Goal: Information Seeking & Learning: Learn about a topic

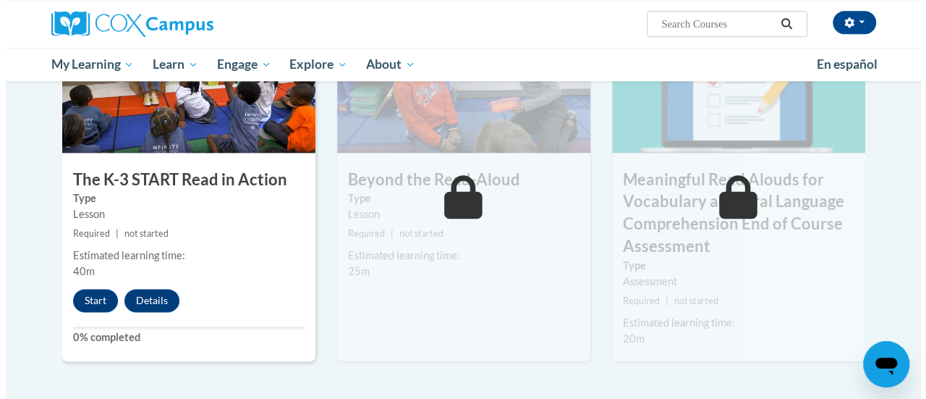
scroll to position [809, 0]
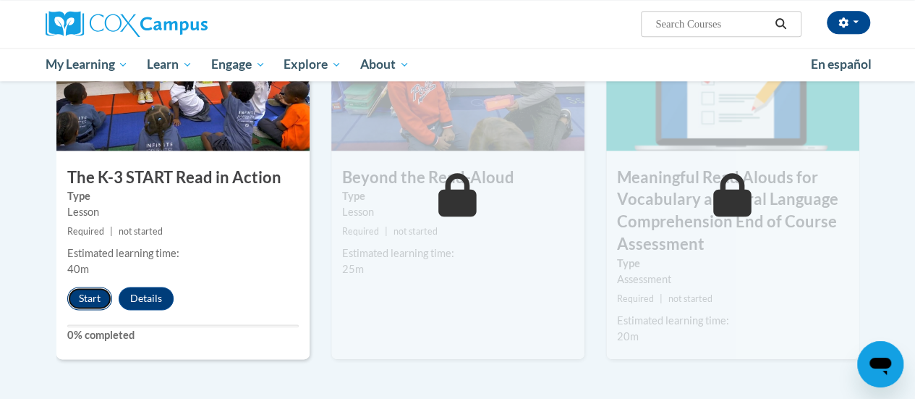
click at [93, 297] on button "Start" at bounding box center [89, 297] width 45 height 23
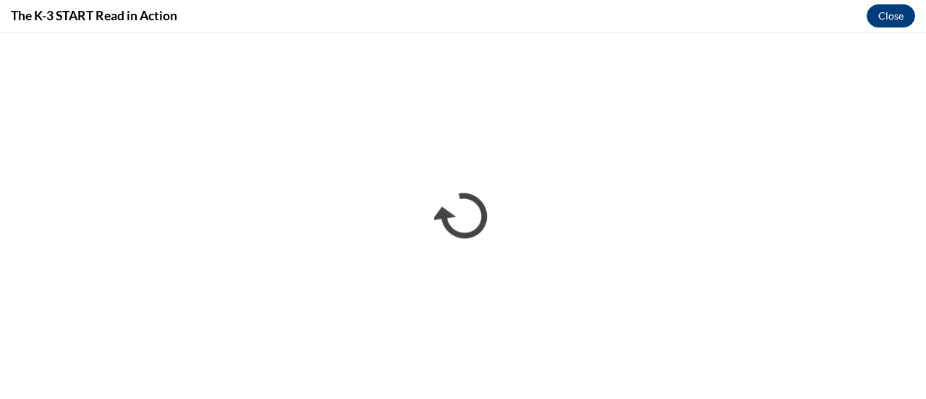
scroll to position [0, 0]
